Goal: Transaction & Acquisition: Purchase product/service

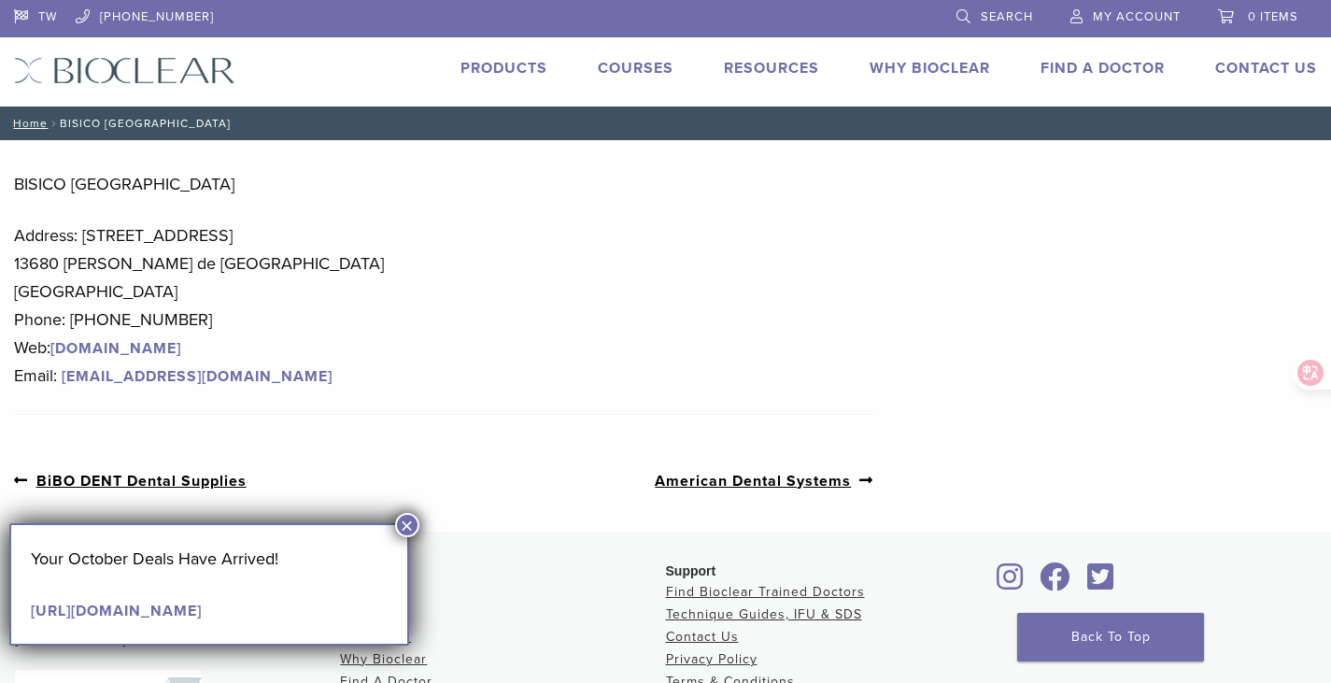
click at [410, 518] on button "×" at bounding box center [407, 525] width 24 height 24
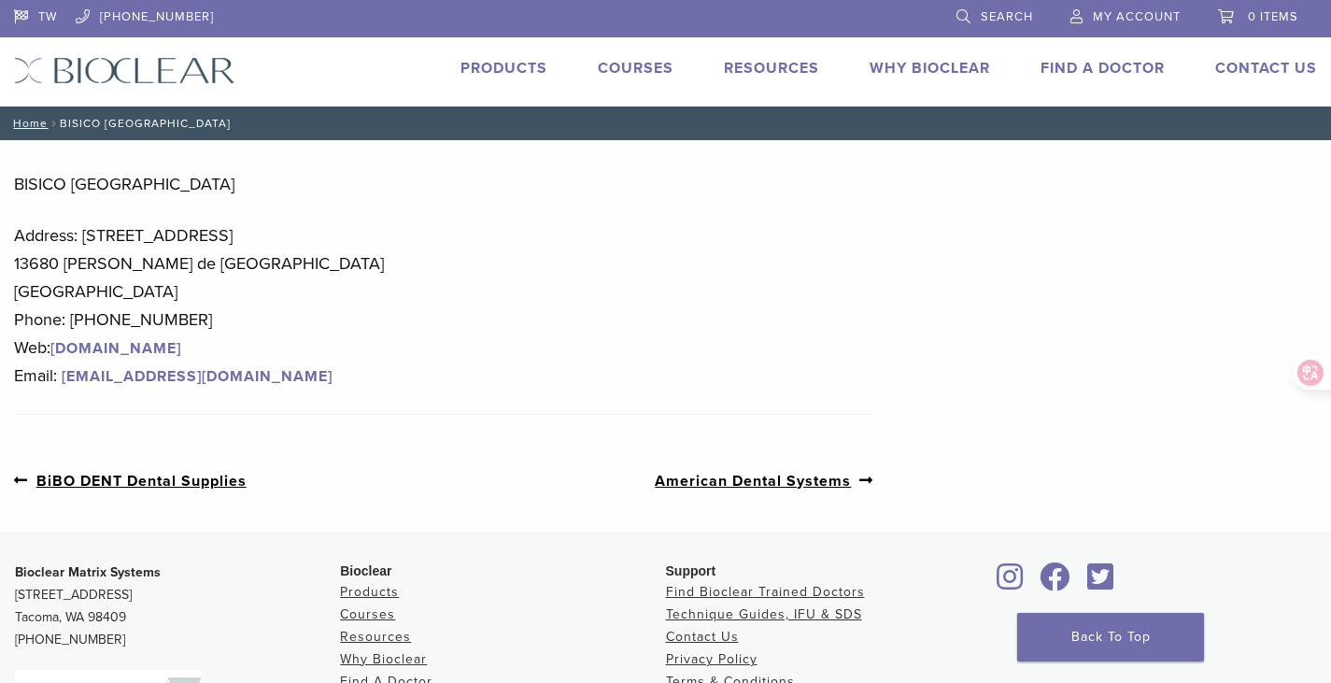
click at [497, 75] on link "Products" at bounding box center [504, 68] width 87 height 19
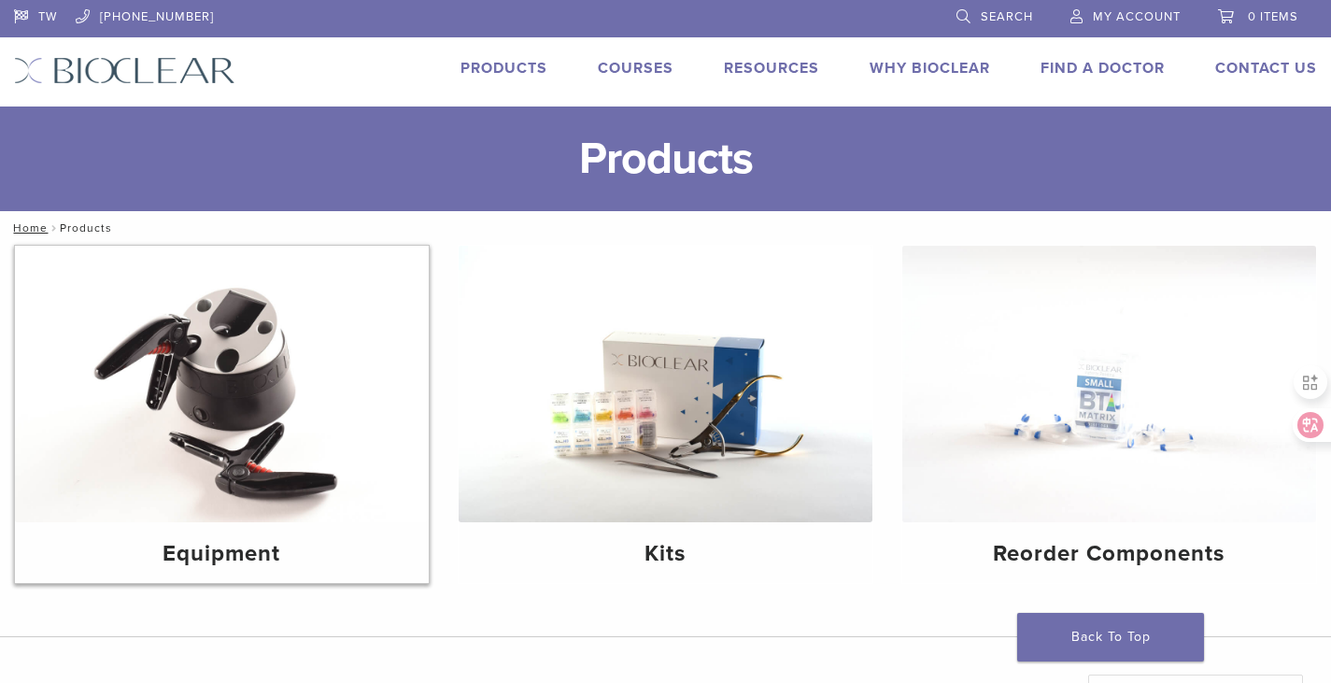
click at [160, 430] on img at bounding box center [222, 384] width 414 height 277
